Goal: Task Accomplishment & Management: Complete application form

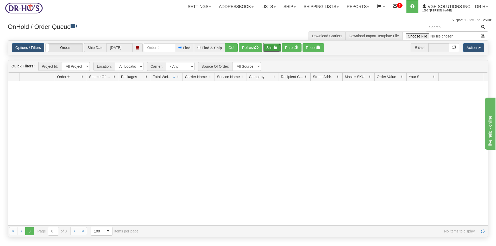
click at [270, 47] on button "Ship" at bounding box center [272, 47] width 18 height 9
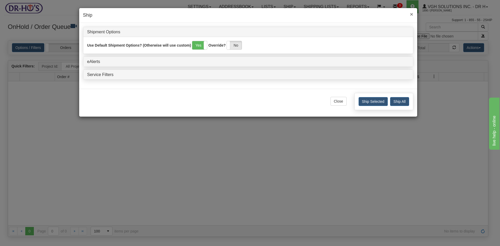
click at [411, 14] on span "×" at bounding box center [411, 14] width 3 height 6
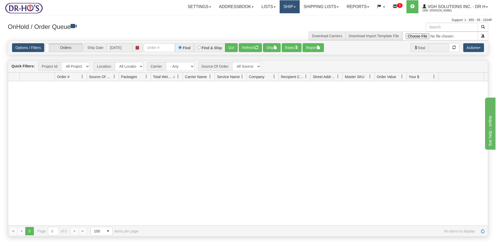
click at [285, 9] on link "Ship" at bounding box center [290, 6] width 20 height 13
click at [274, 23] on span "OnHold / Order Queue" at bounding box center [276, 25] width 37 height 4
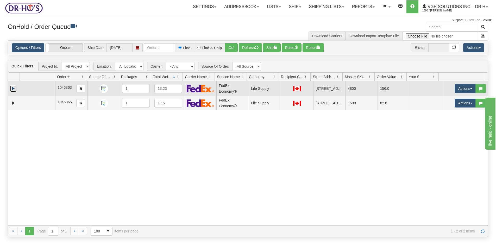
click at [12, 86] on link "Expand" at bounding box center [13, 88] width 7 height 7
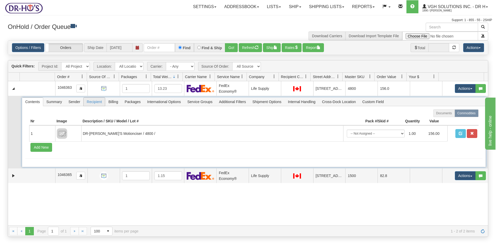
click at [94, 104] on span "Recipient" at bounding box center [94, 102] width 21 height 8
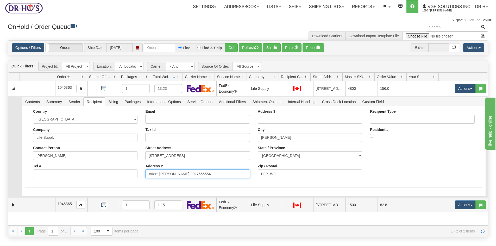
drag, startPoint x: 181, startPoint y: 175, endPoint x: 159, endPoint y: 173, distance: 22.2
click at [159, 173] on input "Atten: [PERSON_NAME]-9027656554" at bounding box center [197, 174] width 104 height 9
drag, startPoint x: 65, startPoint y: 154, endPoint x: 28, endPoint y: 156, distance: 37.3
click at [28, 156] on div "Country [GEOGRAPHIC_DATA] [GEOGRAPHIC_DATA] [GEOGRAPHIC_DATA] [GEOGRAPHIC_DATA]…" at bounding box center [253, 145] width 457 height 73
paste input "[PERSON_NAME]"
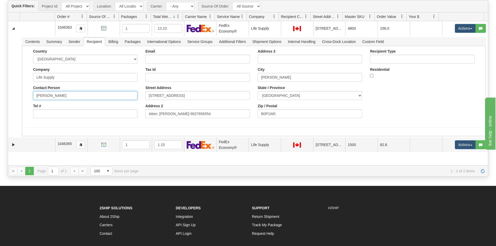
scroll to position [78, 0]
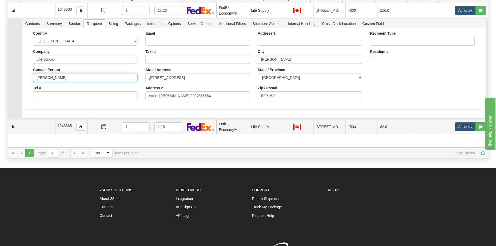
type input "[PERSON_NAME]"
click at [93, 106] on form "Country [GEOGRAPHIC_DATA] [GEOGRAPHIC_DATA] [GEOGRAPHIC_DATA] [GEOGRAPHIC_DATA]…" at bounding box center [253, 70] width 457 height 78
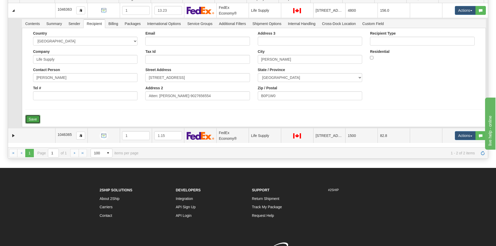
click at [36, 119] on button "Save" at bounding box center [32, 119] width 15 height 9
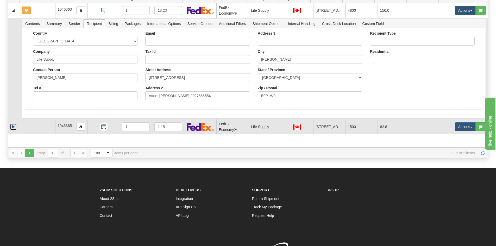
click at [12, 127] on link "Expand" at bounding box center [13, 127] width 7 height 7
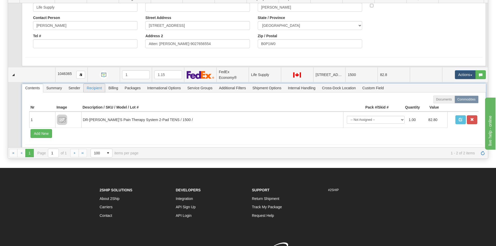
click at [92, 89] on span "Recipient" at bounding box center [94, 88] width 21 height 8
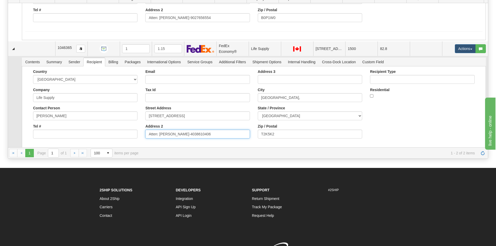
drag, startPoint x: 174, startPoint y: 134, endPoint x: 159, endPoint y: 134, distance: 15.6
click at [159, 134] on input "Atten: [PERSON_NAME]-4038610406" at bounding box center [197, 134] width 104 height 9
drag, startPoint x: 175, startPoint y: 134, endPoint x: 159, endPoint y: 134, distance: 16.4
click at [159, 134] on input "Atten: [PERSON_NAME]-4038610406" at bounding box center [197, 134] width 104 height 9
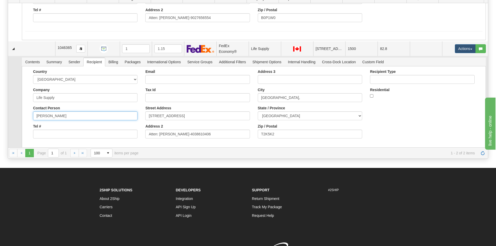
drag, startPoint x: 48, startPoint y: 116, endPoint x: 17, endPoint y: 118, distance: 31.8
click at [17, 118] on tr "Contents Summary Sender Recipient Billing Packages International Options Servic…" at bounding box center [248, 107] width 480 height 102
paste input "[PERSON_NAME]"
type input "[PERSON_NAME]"
click at [16, 119] on td at bounding box center [14, 107] width 12 height 102
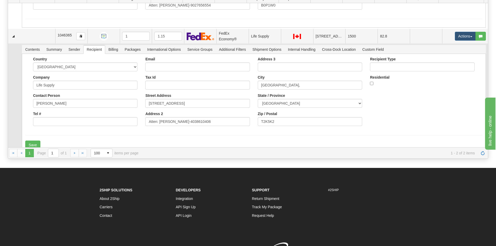
scroll to position [97, 0]
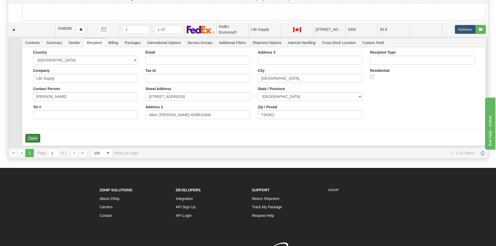
click at [33, 138] on button "Save" at bounding box center [32, 138] width 15 height 9
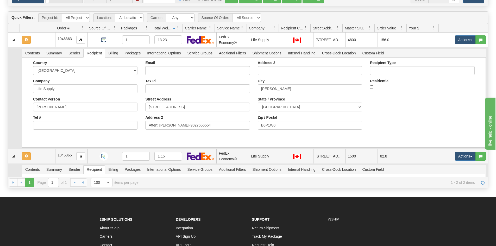
scroll to position [26, 0]
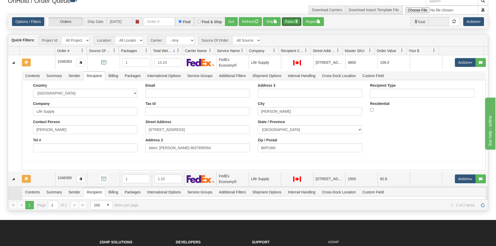
click at [290, 22] on button "Rates" at bounding box center [292, 21] width 20 height 9
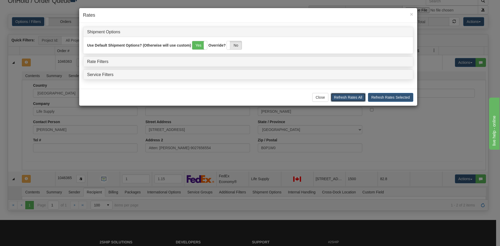
click at [352, 98] on button "Refresh Rates All" at bounding box center [348, 97] width 35 height 9
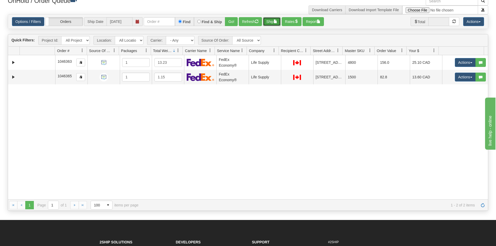
click at [271, 23] on button "Ship" at bounding box center [272, 21] width 18 height 9
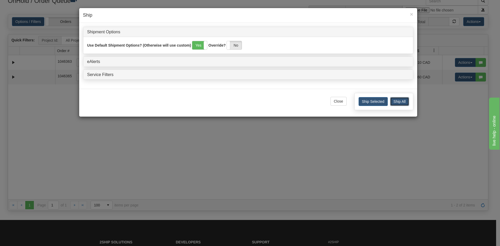
click at [399, 101] on button "Ship All" at bounding box center [399, 101] width 19 height 9
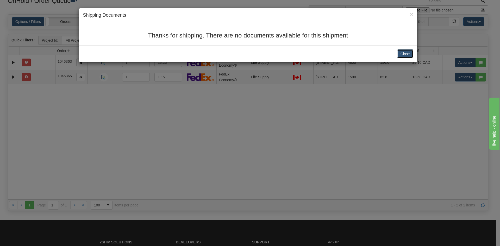
drag, startPoint x: 408, startPoint y: 53, endPoint x: 287, endPoint y: 57, distance: 121.4
click at [406, 53] on button "Close" at bounding box center [405, 53] width 16 height 9
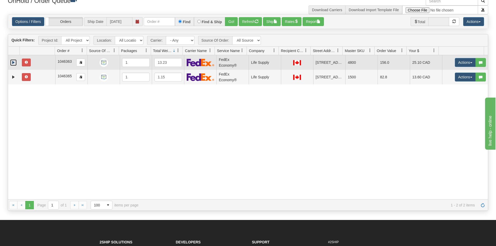
click at [12, 61] on link "Expand" at bounding box center [13, 62] width 7 height 7
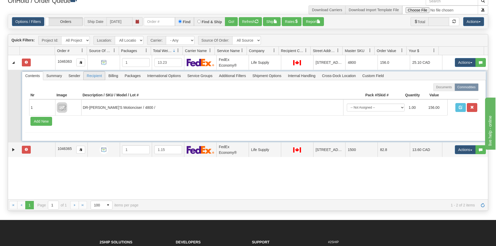
click at [93, 73] on span "Recipient" at bounding box center [94, 76] width 21 height 8
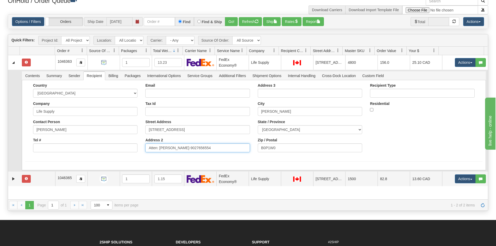
drag, startPoint x: 184, startPoint y: 148, endPoint x: 205, endPoint y: 148, distance: 20.8
click at [204, 148] on input "Atten: [PERSON_NAME]-9027656554" at bounding box center [197, 147] width 104 height 9
click at [45, 151] on input "Tel #" at bounding box center [85, 147] width 104 height 9
paste input "9027656554"
type input "9027656554"
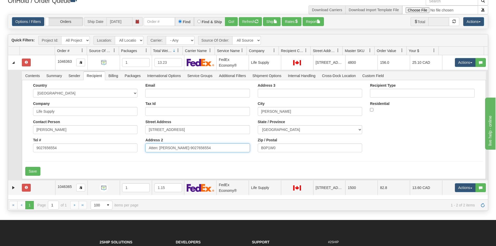
drag, startPoint x: 183, startPoint y: 147, endPoint x: 255, endPoint y: 138, distance: 73.5
click at [242, 144] on input "Atten: [PERSON_NAME]-9027656554" at bounding box center [197, 147] width 104 height 9
type input "Atten: [PERSON_NAME]"
click at [35, 172] on button "Save" at bounding box center [32, 171] width 15 height 9
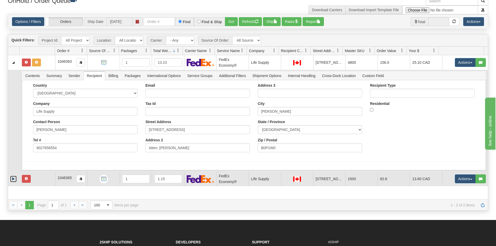
drag, startPoint x: 14, startPoint y: 179, endPoint x: 21, endPoint y: 176, distance: 7.4
click at [14, 179] on link "Expand" at bounding box center [13, 179] width 7 height 7
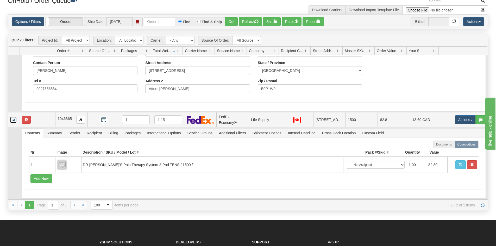
scroll to position [59, 0]
click at [97, 134] on span "Recipient" at bounding box center [94, 133] width 21 height 8
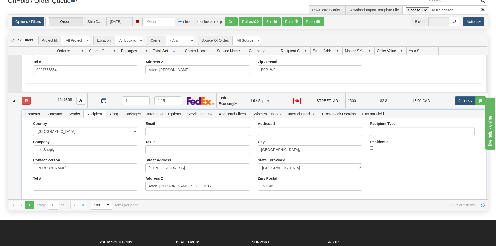
scroll to position [89, 0]
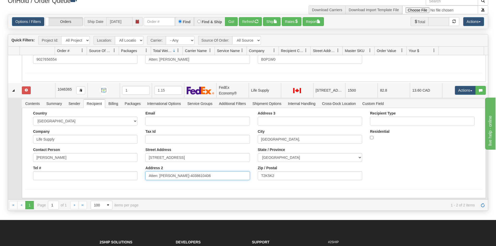
drag, startPoint x: 177, startPoint y: 177, endPoint x: 204, endPoint y: 178, distance: 27.1
click at [204, 178] on input "Atten: [PERSON_NAME]-4038610406" at bounding box center [197, 175] width 104 height 9
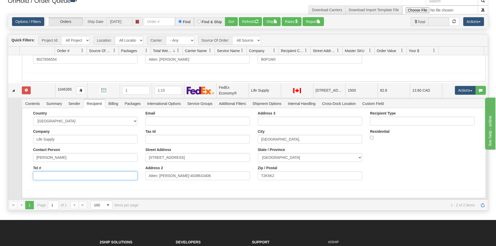
click at [45, 175] on input "Tel #" at bounding box center [85, 175] width 104 height 9
paste input "4038610406"
type input "4038610406"
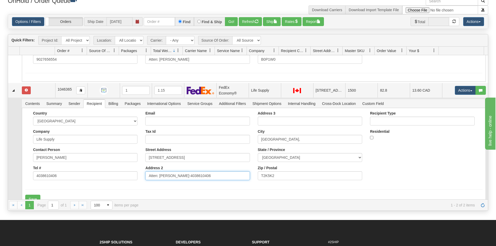
drag, startPoint x: 201, startPoint y: 178, endPoint x: 175, endPoint y: 176, distance: 26.7
click at [175, 176] on input "Atten: [PERSON_NAME]-4038610406" at bounding box center [197, 175] width 104 height 9
type input "Atten: [PERSON_NAME]"
click at [37, 197] on button "Save" at bounding box center [32, 199] width 15 height 9
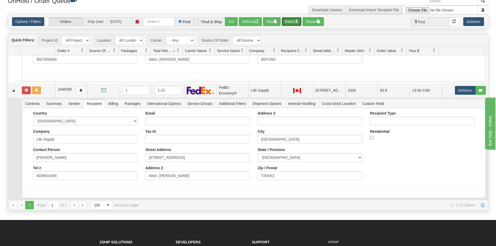
click at [291, 20] on button "Rates" at bounding box center [292, 21] width 20 height 9
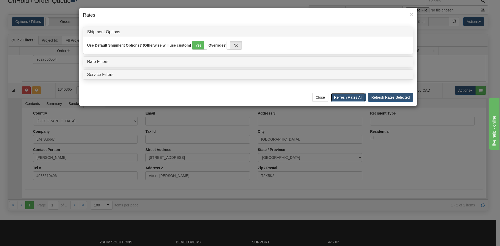
click at [352, 98] on button "Refresh Rates All" at bounding box center [348, 97] width 35 height 9
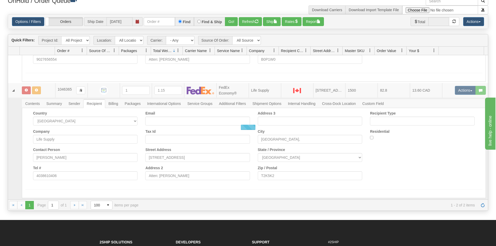
scroll to position [0, 0]
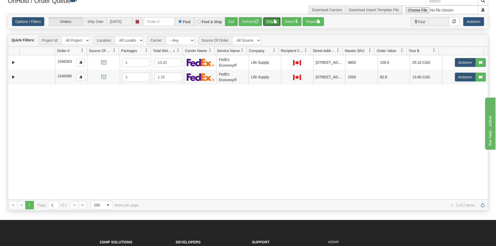
click at [274, 23] on button "Ship" at bounding box center [272, 21] width 18 height 9
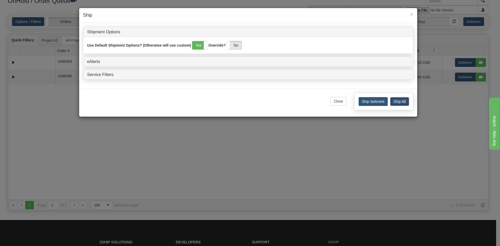
click at [401, 102] on button "Ship All" at bounding box center [399, 101] width 19 height 9
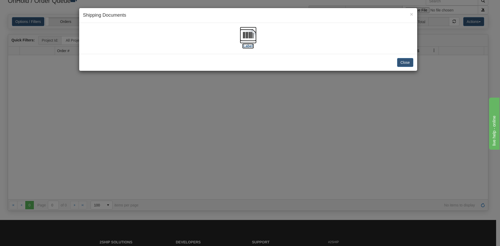
click at [250, 34] on img at bounding box center [248, 35] width 17 height 17
click at [406, 62] on button "Close" at bounding box center [405, 62] width 16 height 9
